Goal: Navigation & Orientation: Find specific page/section

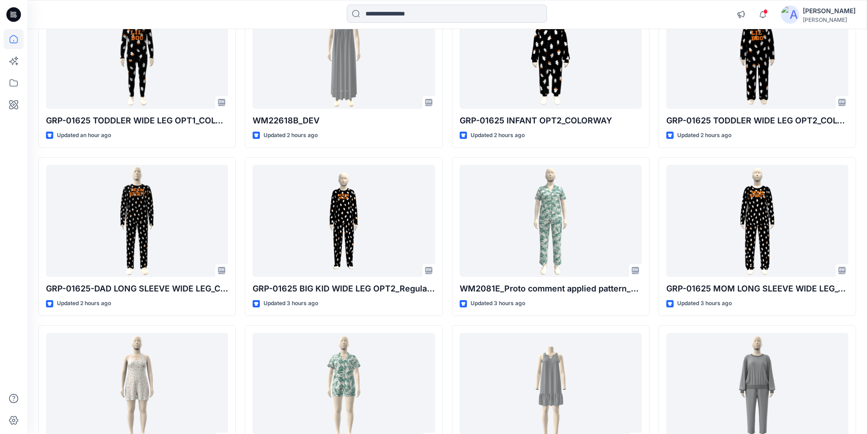
scroll to position [91, 0]
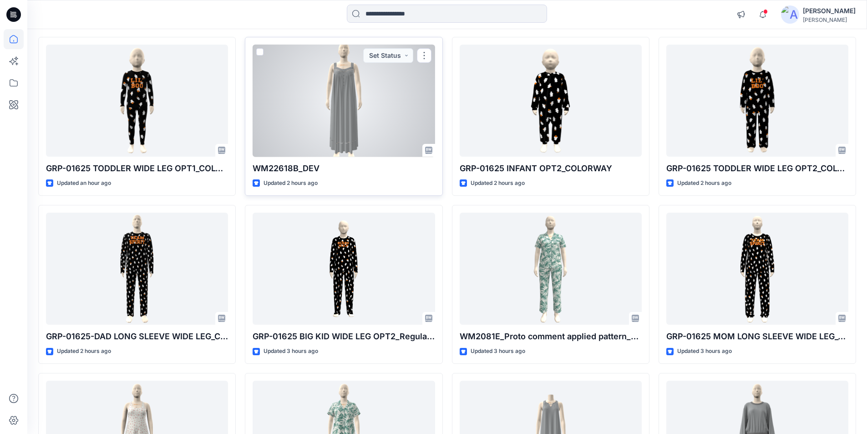
click at [337, 109] on div at bounding box center [344, 101] width 182 height 112
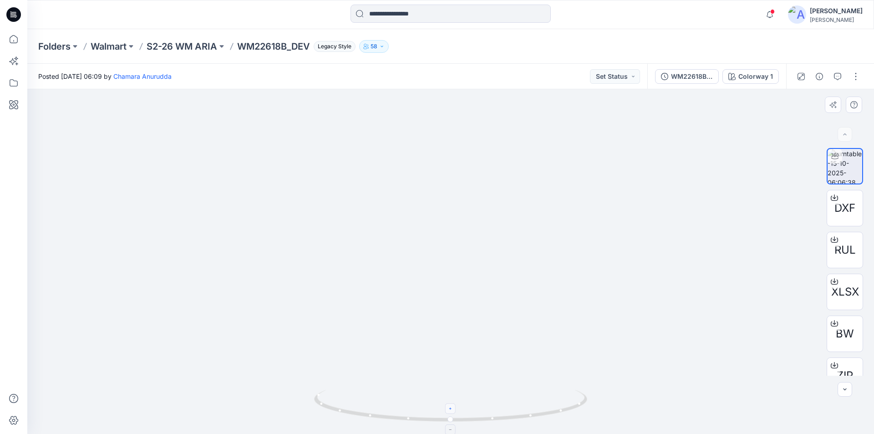
drag, startPoint x: 467, startPoint y: 263, endPoint x: 447, endPoint y: 406, distance: 144.8
click at [10, 41] on icon at bounding box center [14, 39] width 20 height 20
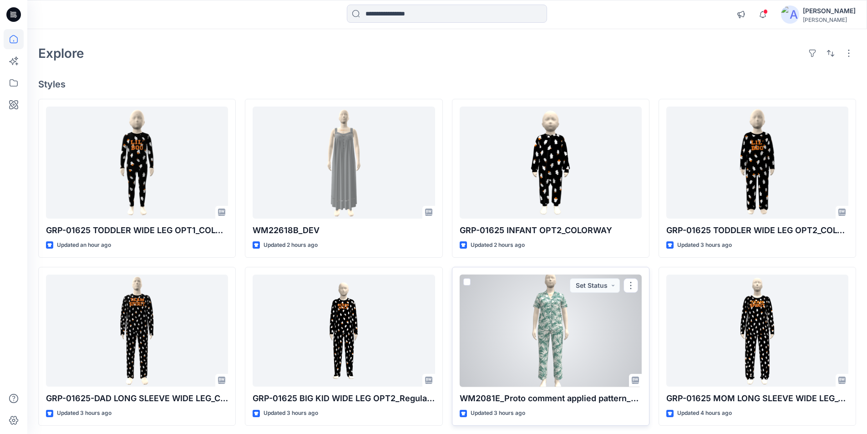
scroll to position [46, 0]
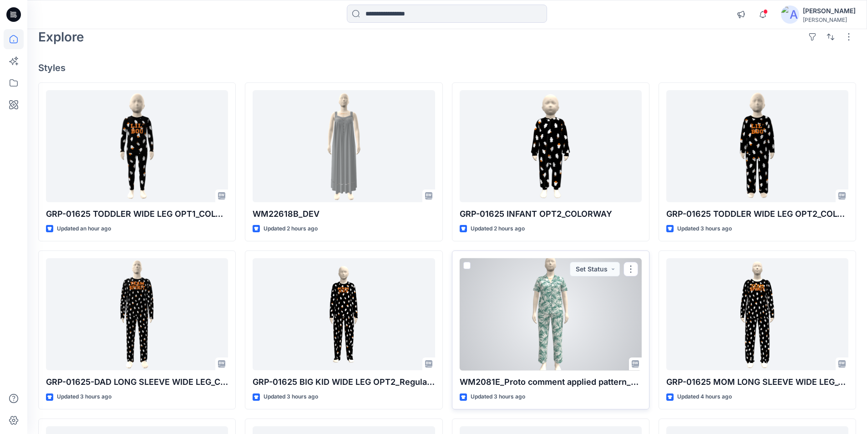
click at [554, 321] on div at bounding box center [551, 314] width 182 height 112
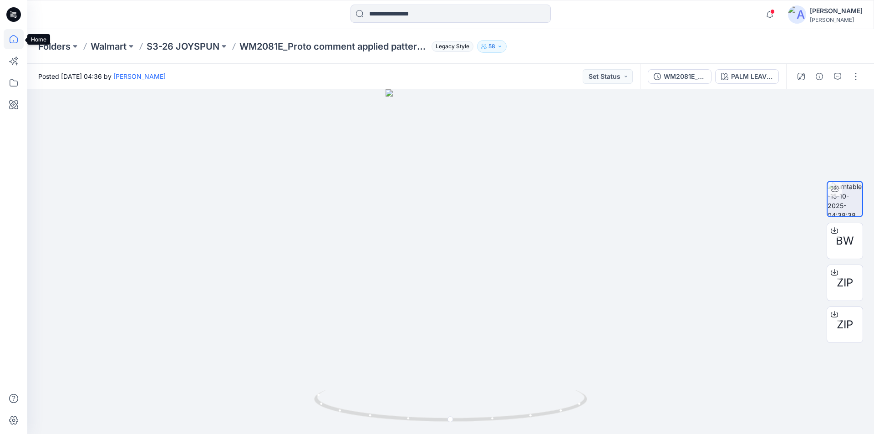
click at [20, 36] on icon at bounding box center [14, 39] width 20 height 20
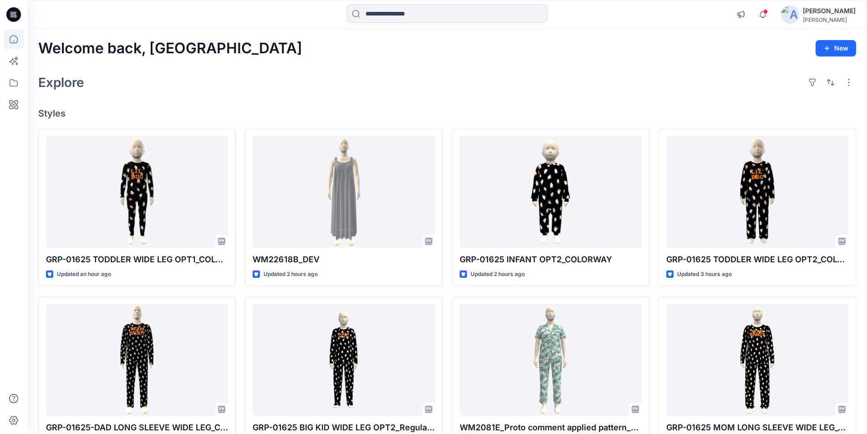
scroll to position [91, 0]
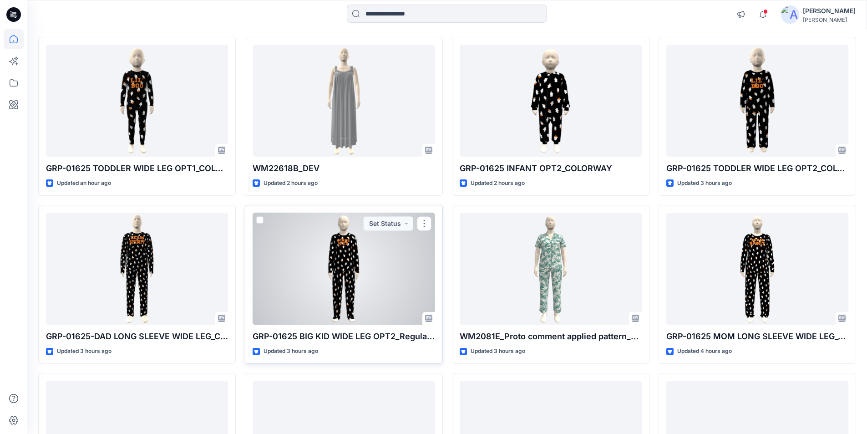
click at [330, 265] on div at bounding box center [344, 269] width 182 height 112
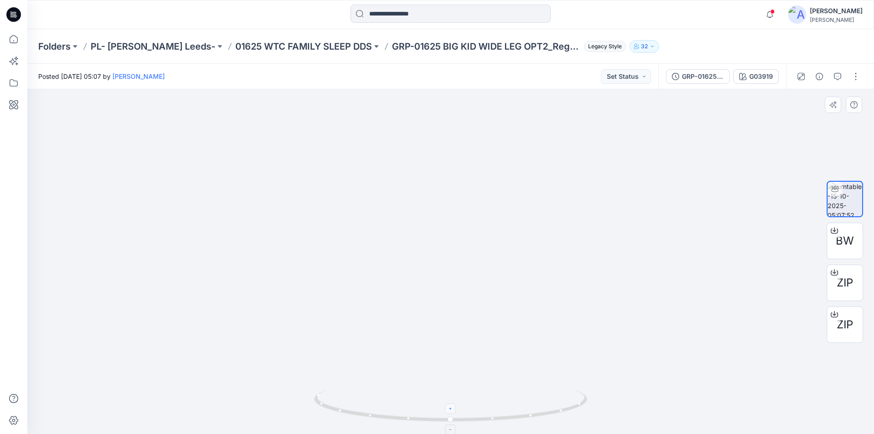
drag, startPoint x: 440, startPoint y: 194, endPoint x: 450, endPoint y: 409, distance: 215.0
click at [18, 41] on icon at bounding box center [14, 39] width 20 height 20
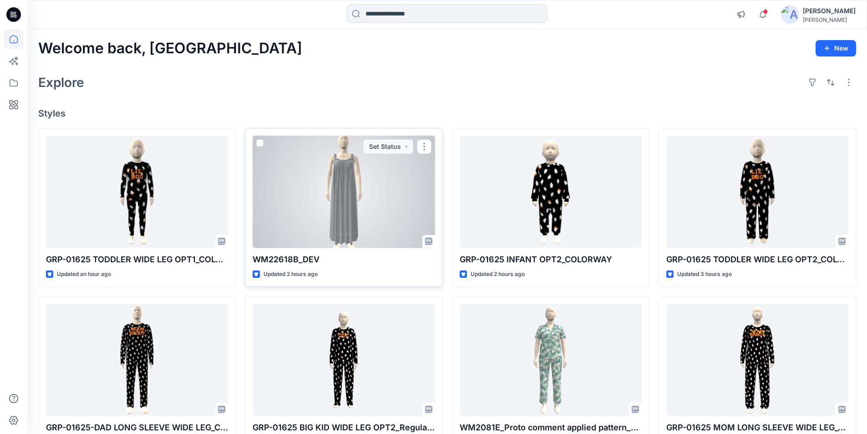
scroll to position [46, 0]
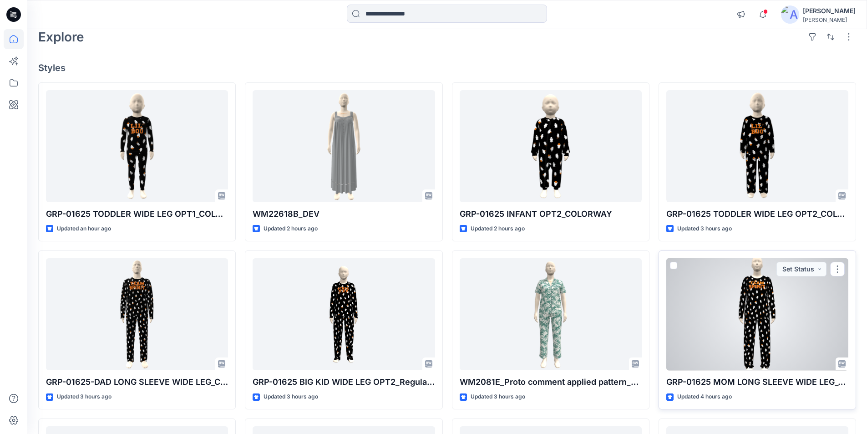
click at [778, 318] on div at bounding box center [757, 314] width 182 height 112
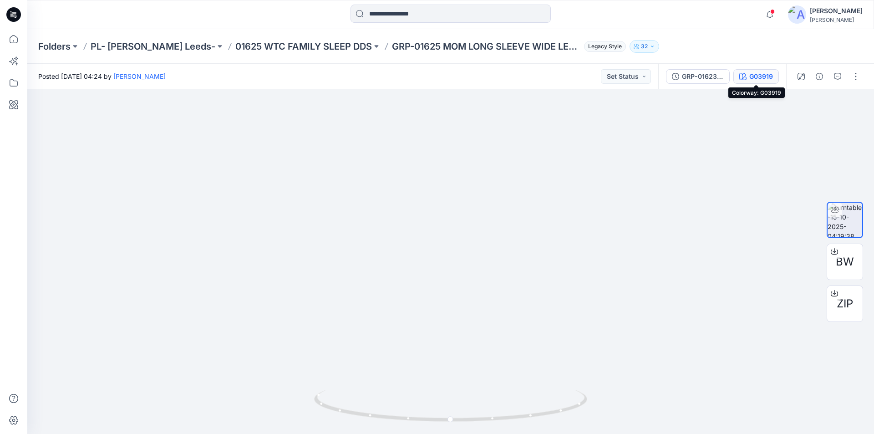
click at [748, 73] on button "G03919" at bounding box center [756, 76] width 46 height 15
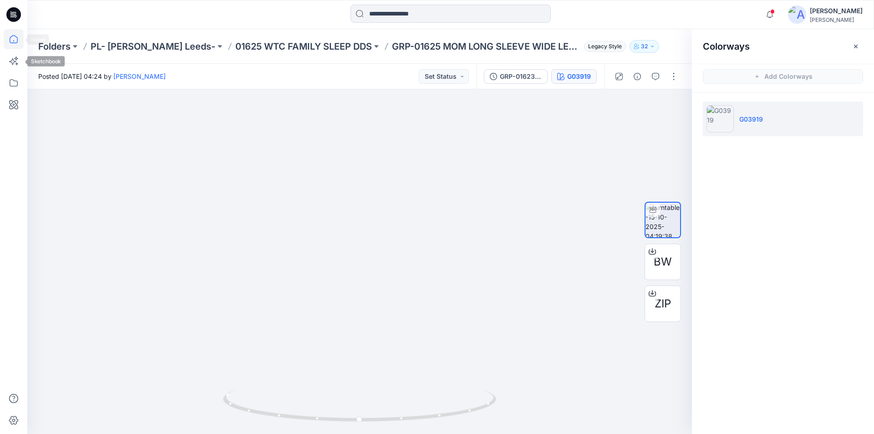
click at [14, 42] on icon at bounding box center [14, 39] width 20 height 20
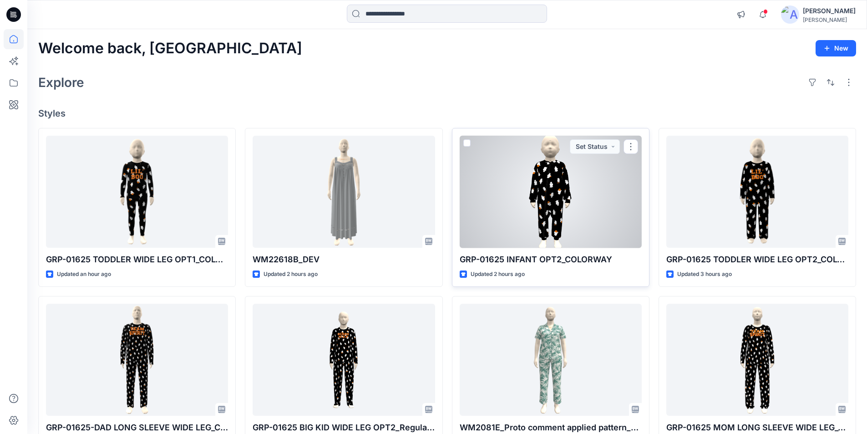
click at [563, 203] on div at bounding box center [551, 192] width 182 height 112
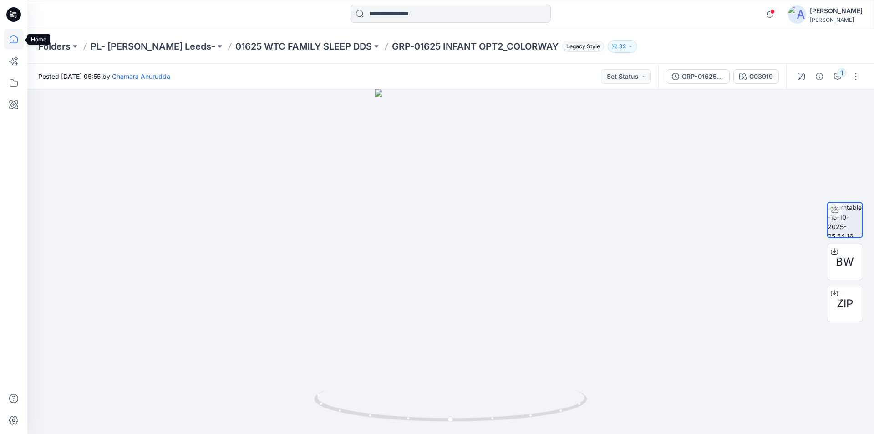
click at [11, 41] on icon at bounding box center [14, 39] width 20 height 20
